Goal: Information Seeking & Learning: Compare options

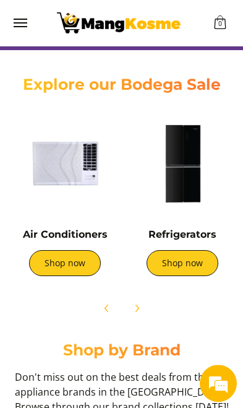
scroll to position [323, 0]
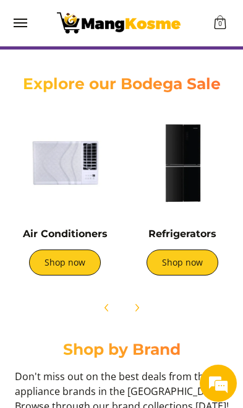
click at [186, 261] on link "Shop now" at bounding box center [183, 263] width 72 height 26
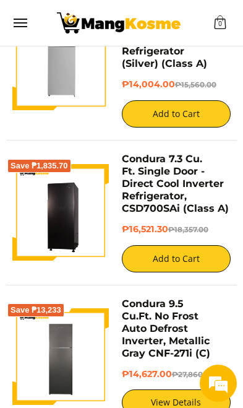
scroll to position [485, 0]
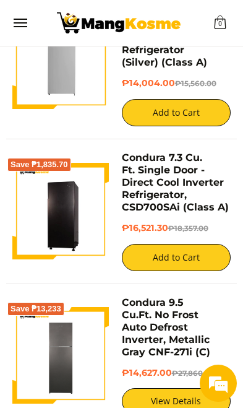
click at [200, 305] on link "Condura 9.5 Cu.Ft. No Frost Auto Defrost Inverter, Metallic Gray CNF-271i (C)" at bounding box center [166, 327] width 89 height 61
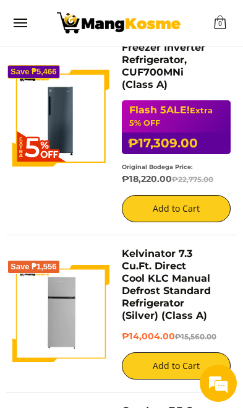
scroll to position [250, 0]
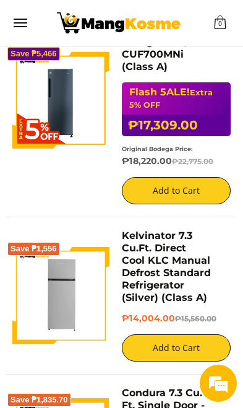
click at [159, 239] on link "Kelvinator 7.3 Cu.Ft. Direct Cool KLC Manual Defrost Standard Refrigerator (Sil…" at bounding box center [166, 267] width 89 height 74
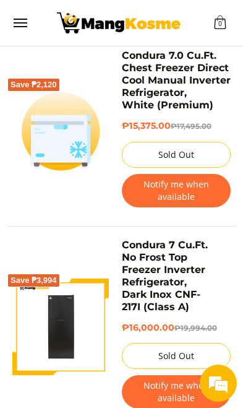
scroll to position [3031, 0]
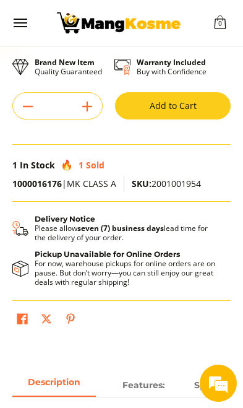
scroll to position [580, 0]
